Goal: Task Accomplishment & Management: Use online tool/utility

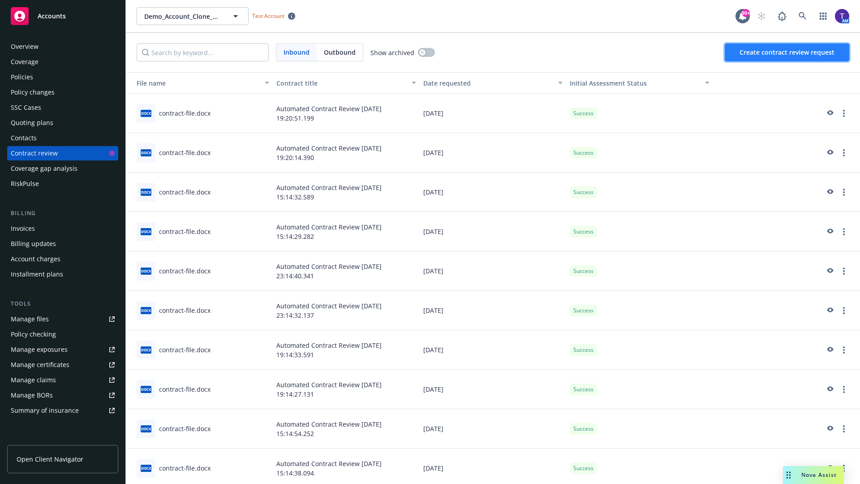
click at [787, 52] on span "Create contract review request" at bounding box center [787, 52] width 95 height 9
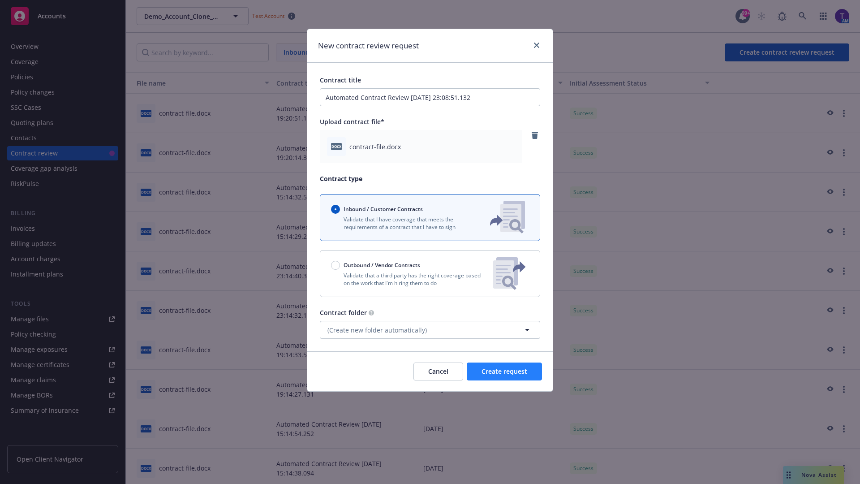
type input "Automated Contract Review 09-15-2025 23:08:51.132"
click at [504, 371] on span "Create request" at bounding box center [505, 371] width 46 height 9
